Goal: Complete application form: Complete application form

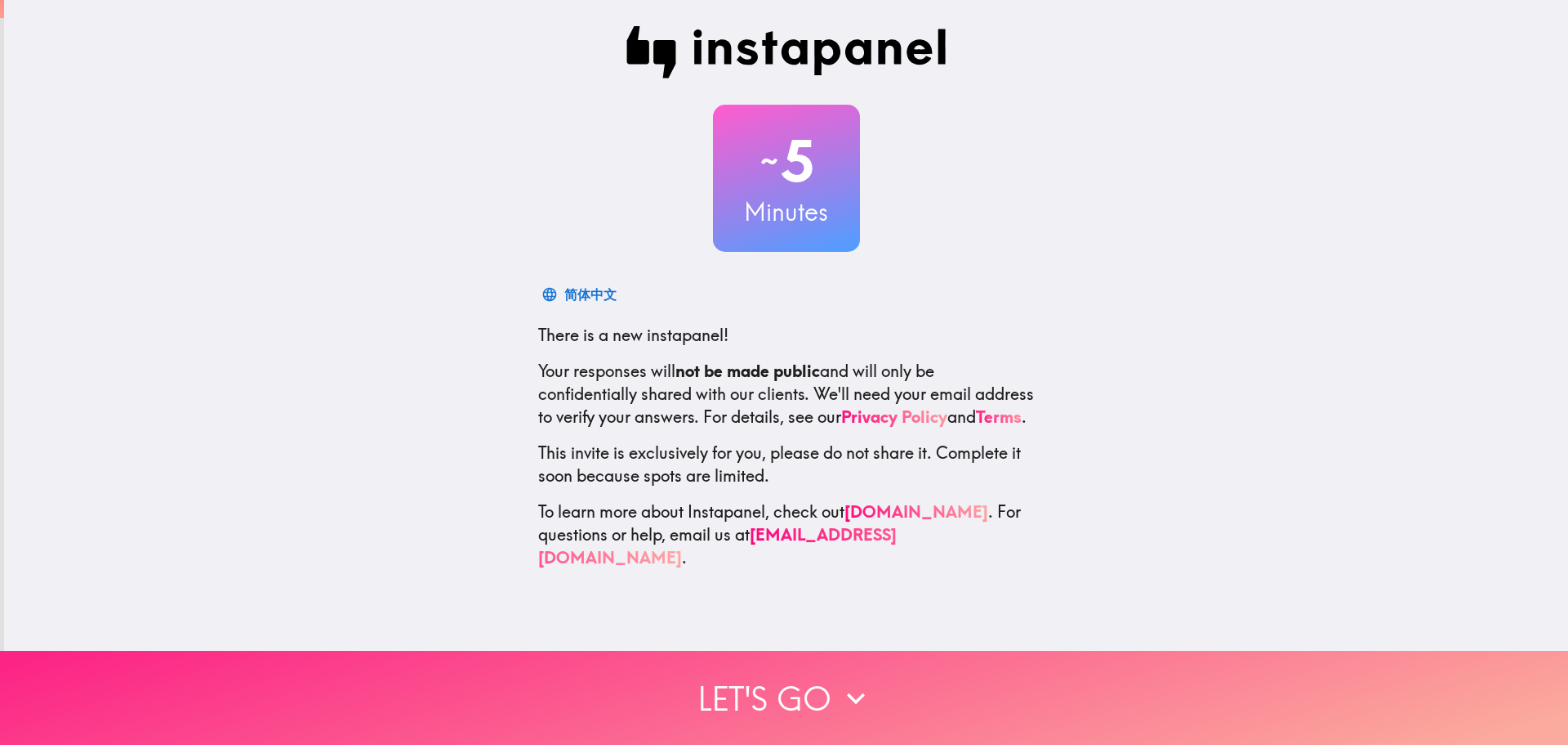
click at [847, 693] on icon "button" at bounding box center [856, 699] width 18 height 12
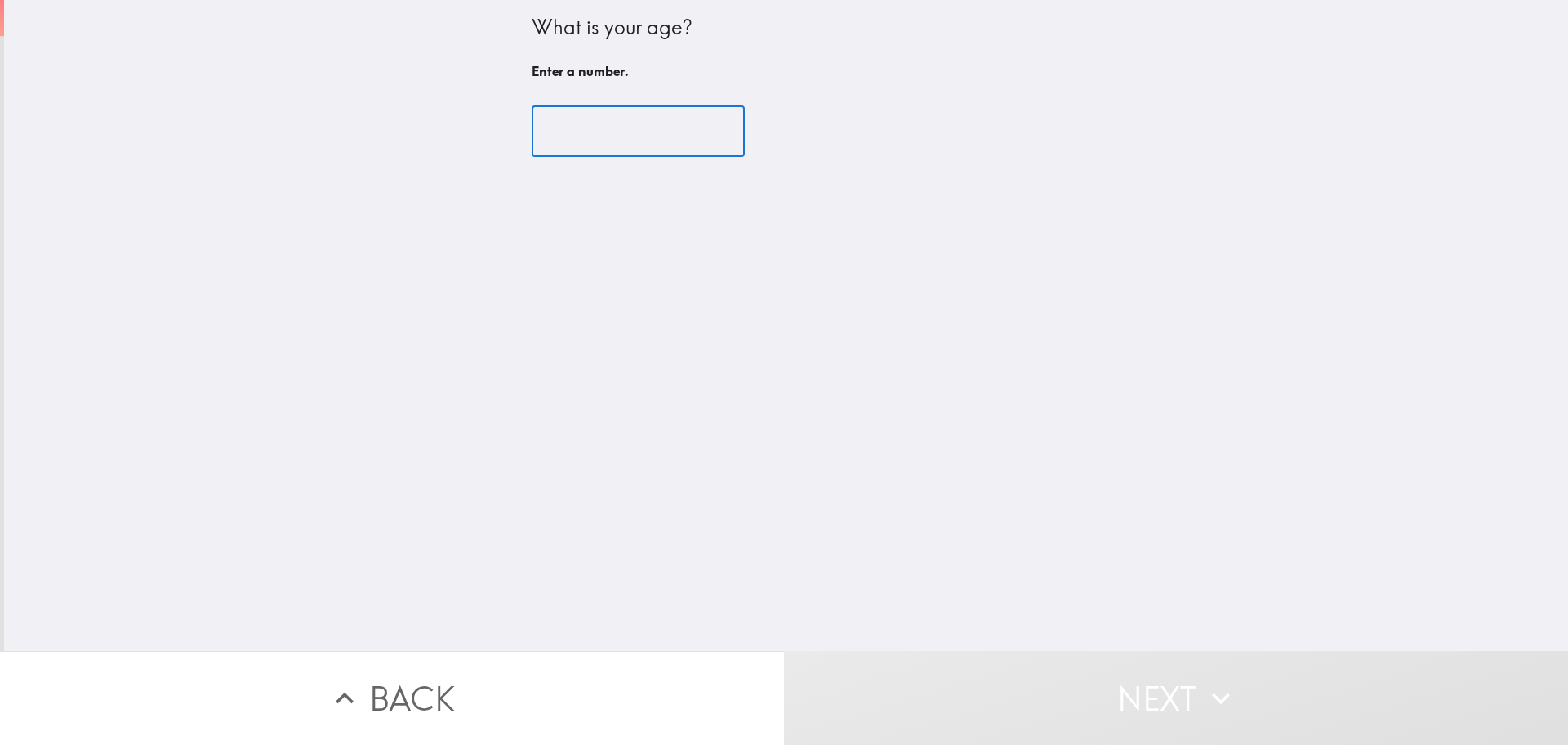
click at [628, 147] on input "number" at bounding box center [638, 131] width 213 height 50
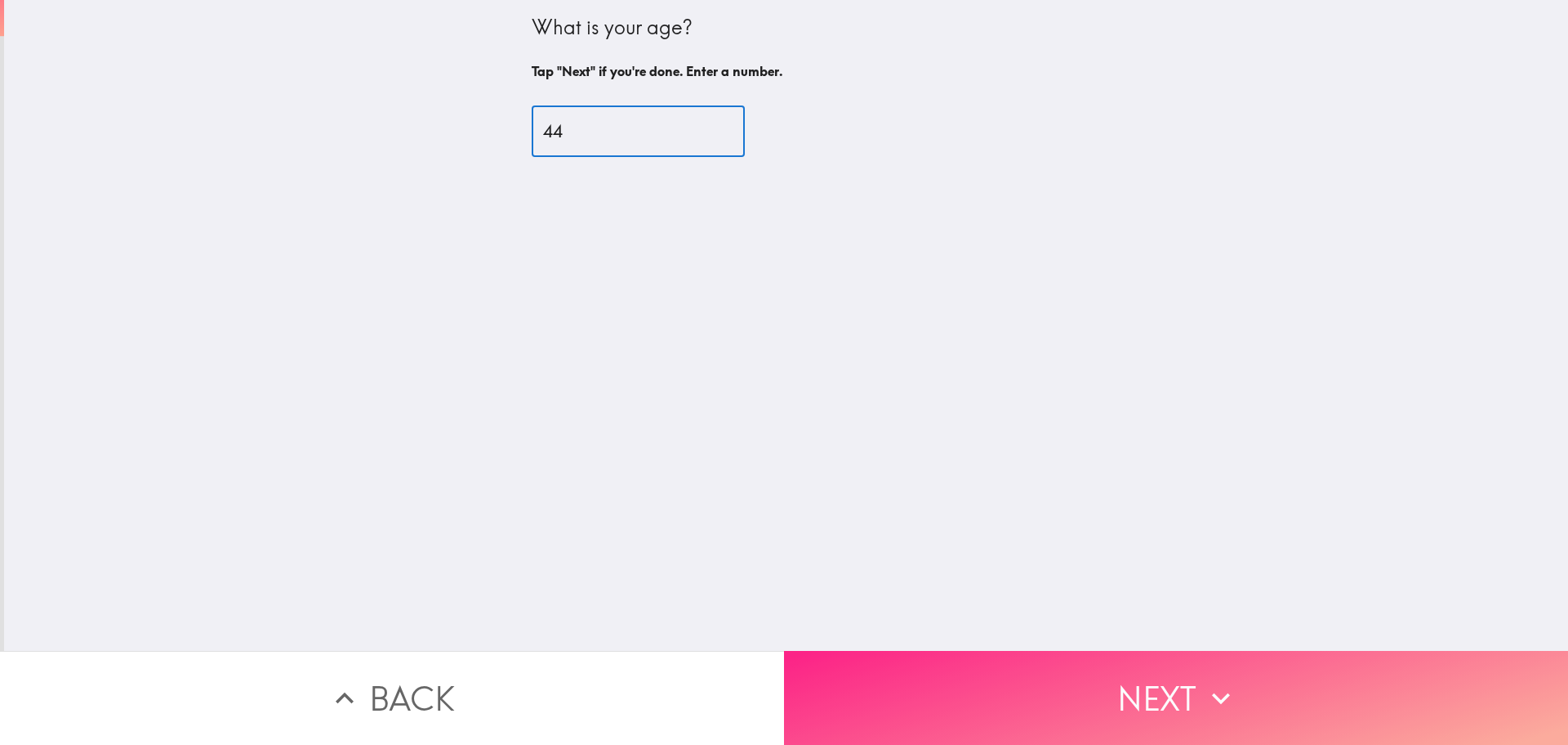
type input "44"
click at [1190, 688] on button "Next" at bounding box center [1176, 697] width 784 height 94
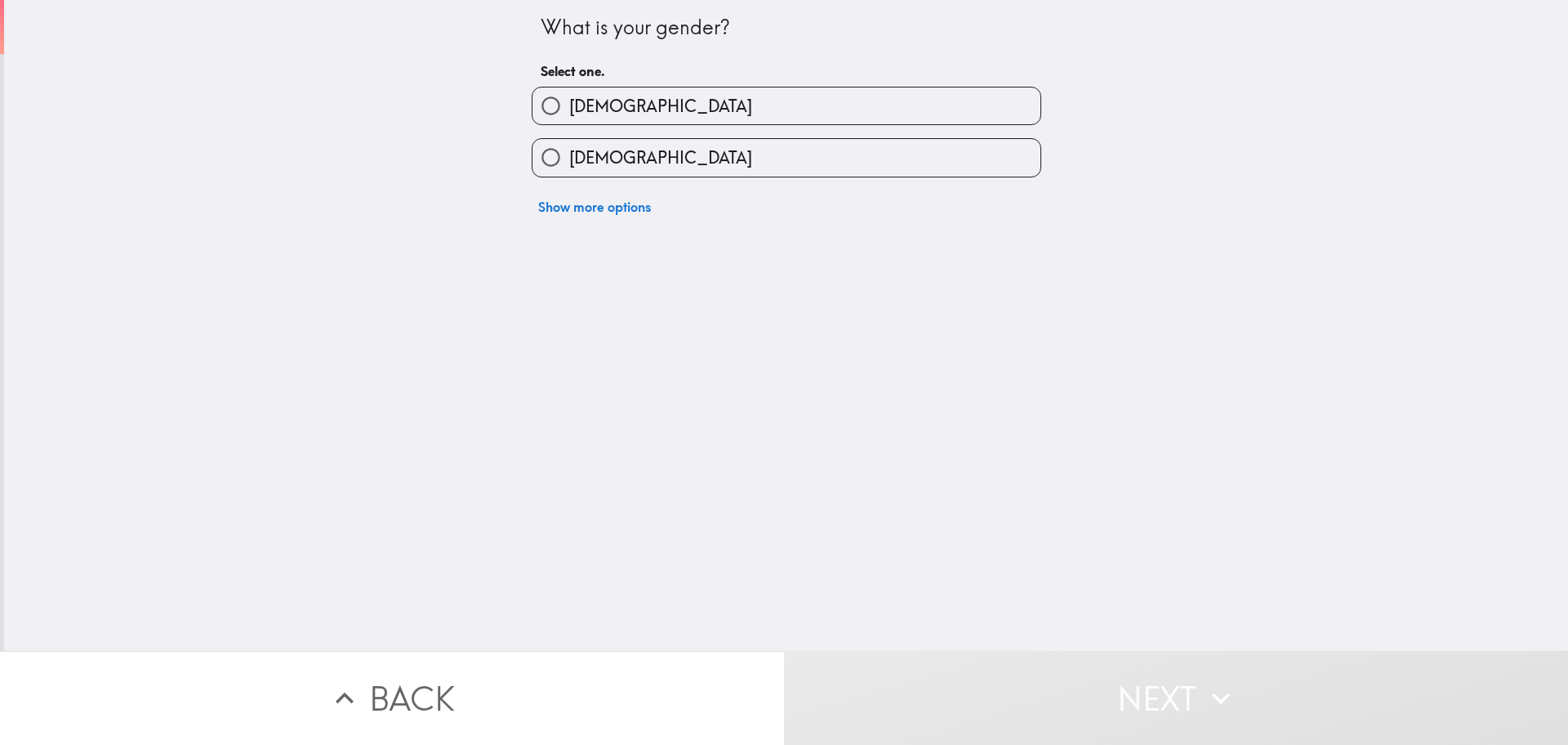
click at [768, 170] on label "[DEMOGRAPHIC_DATA]" at bounding box center [787, 157] width 508 height 36
click at [569, 170] on input "[DEMOGRAPHIC_DATA]" at bounding box center [551, 157] width 36 height 36
radio input "true"
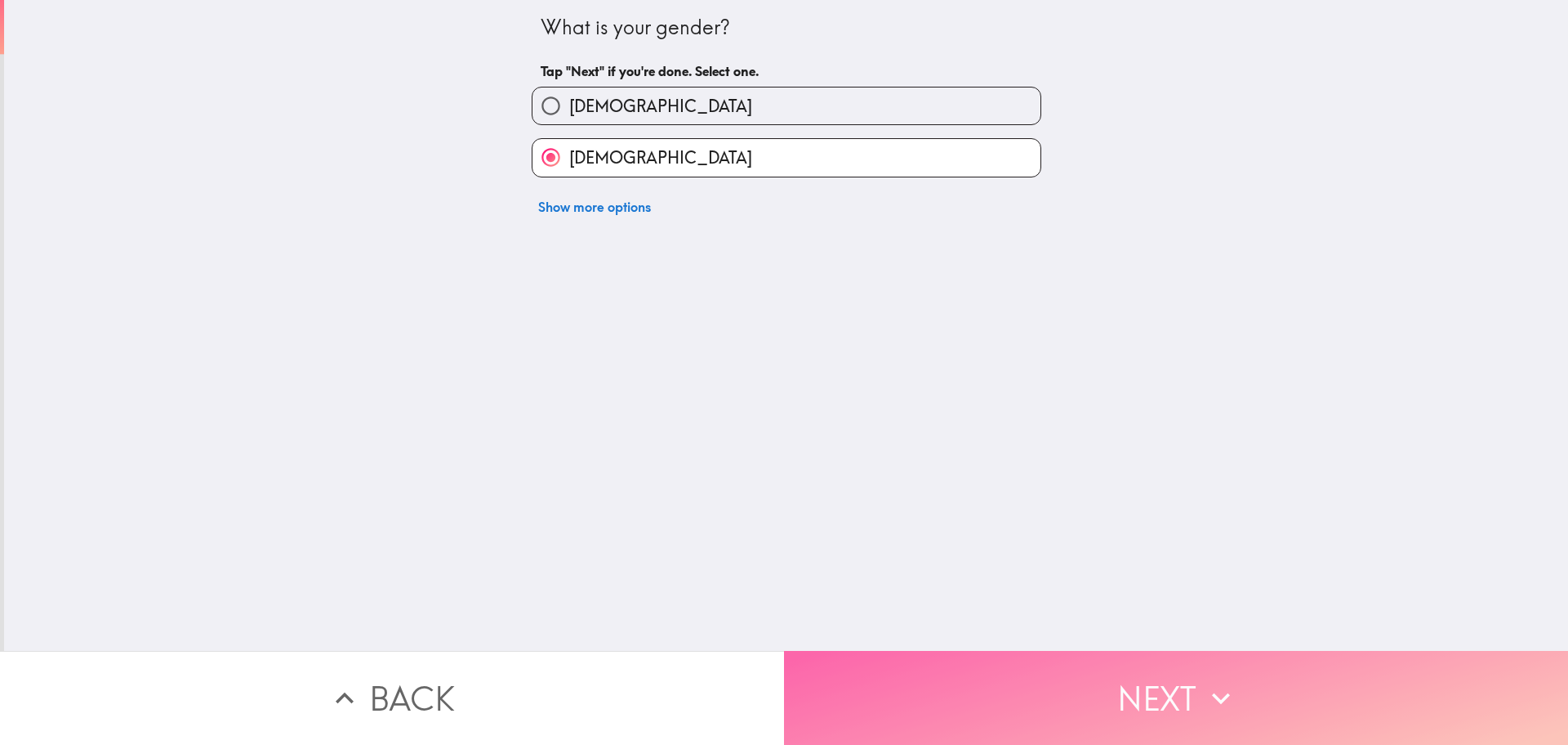
click at [1180, 687] on button "Next" at bounding box center [1176, 697] width 784 height 94
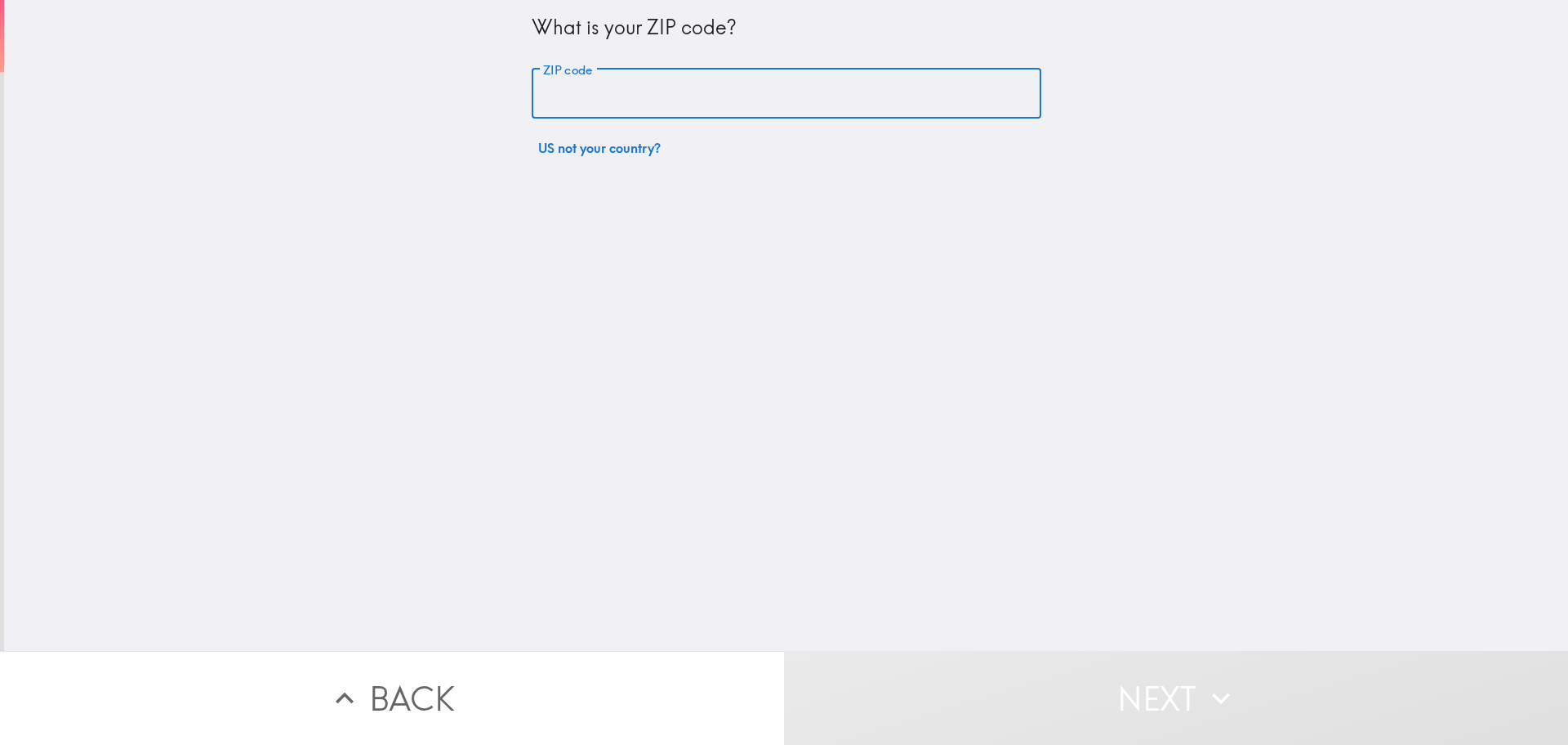
click at [660, 94] on input "ZIP code" at bounding box center [787, 94] width 510 height 50
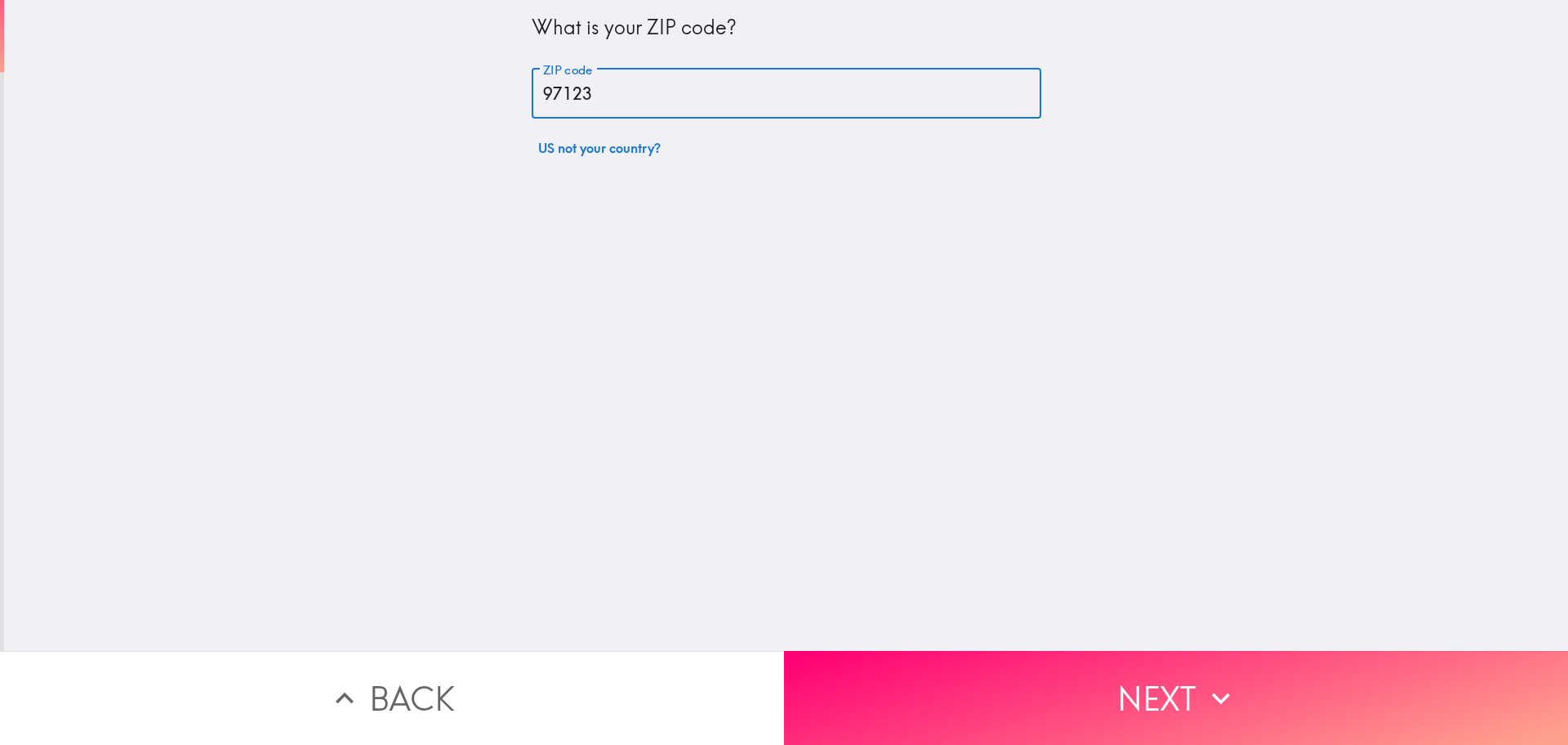
type input "97123"
click at [1224, 712] on button "Next" at bounding box center [1176, 697] width 784 height 94
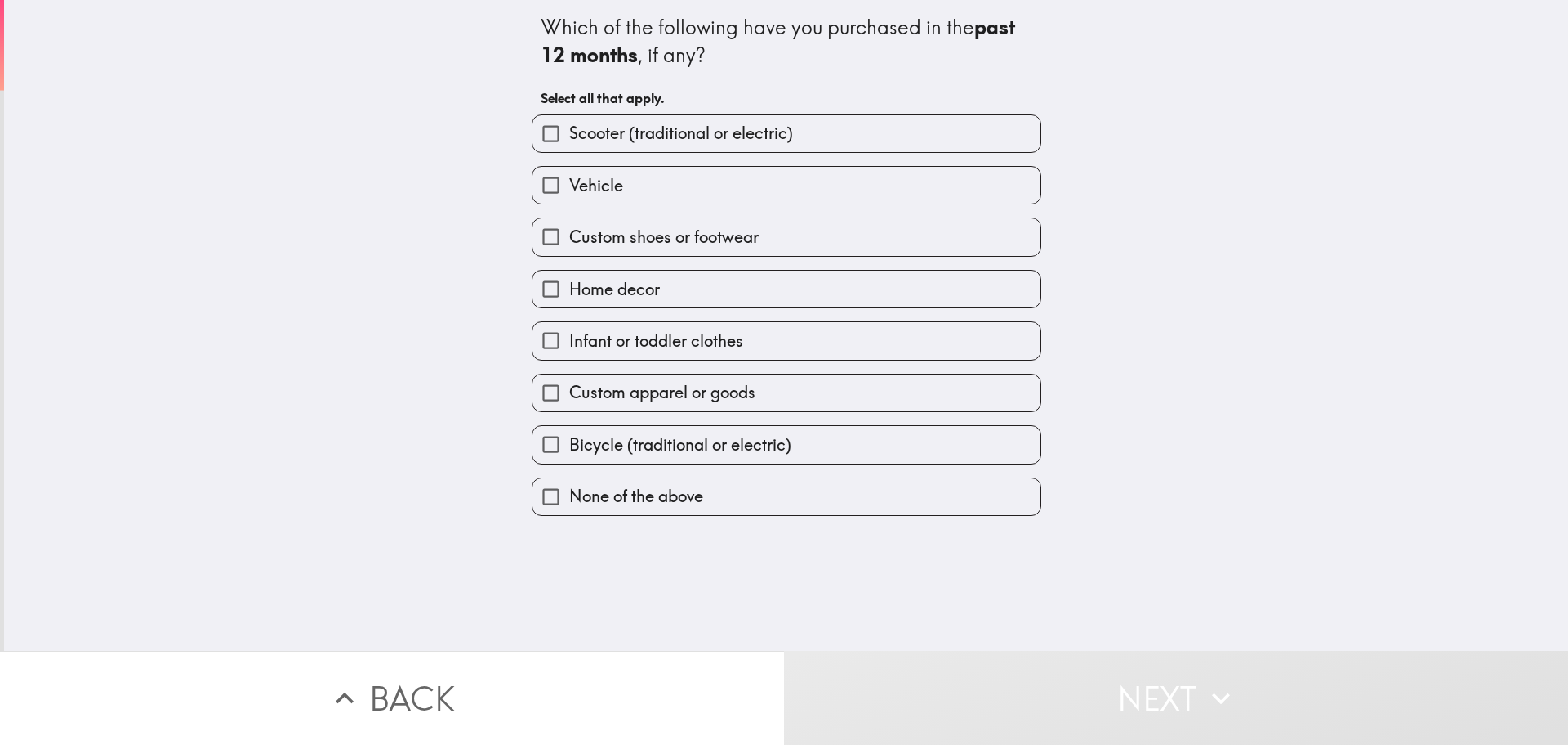
click at [721, 501] on label "None of the above" at bounding box center [787, 496] width 508 height 36
click at [569, 501] on input "None of the above" at bounding box center [551, 496] width 36 height 36
checkbox input "true"
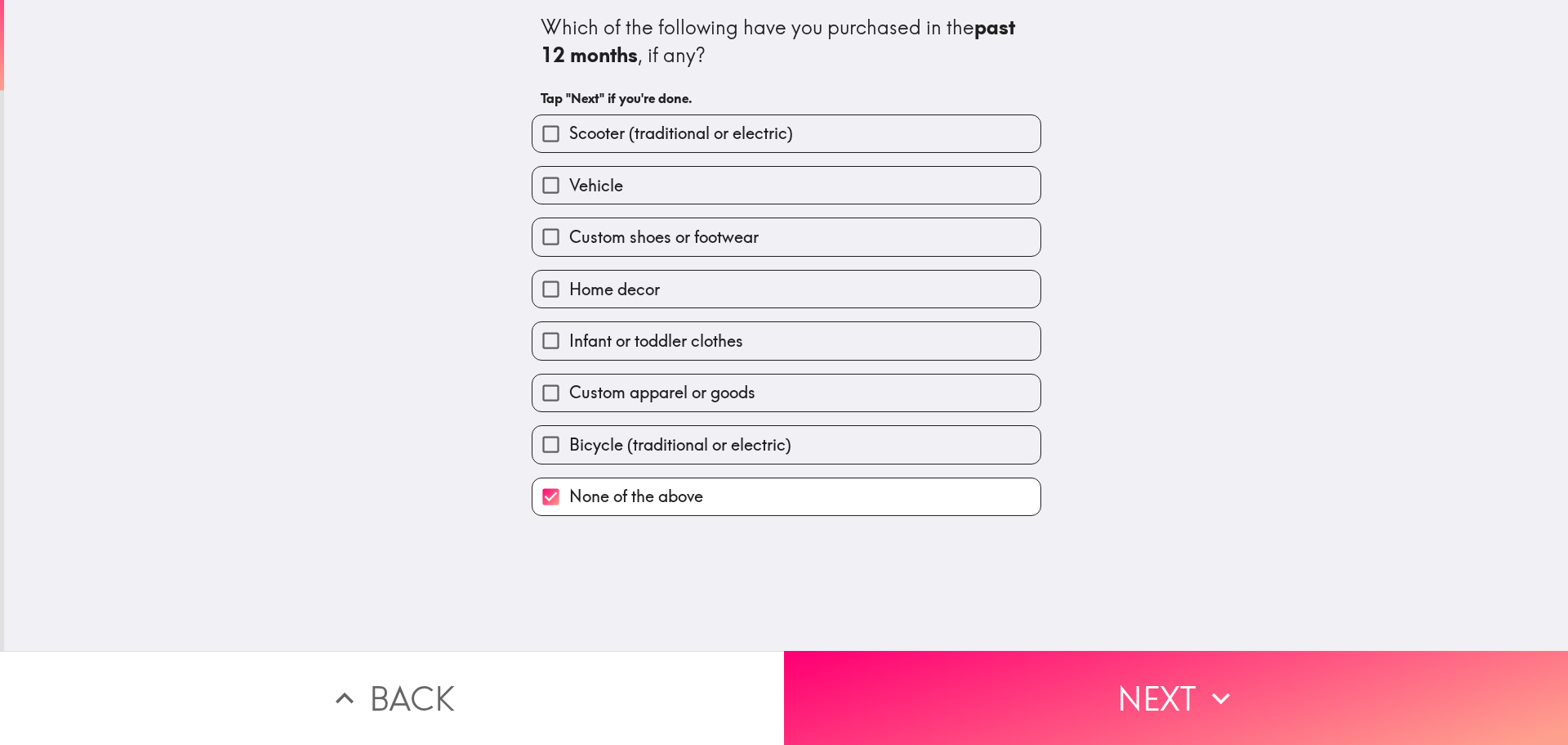
click at [1196, 701] on button "Next" at bounding box center [1176, 697] width 784 height 94
